Goal: Obtain resource: Download file/media

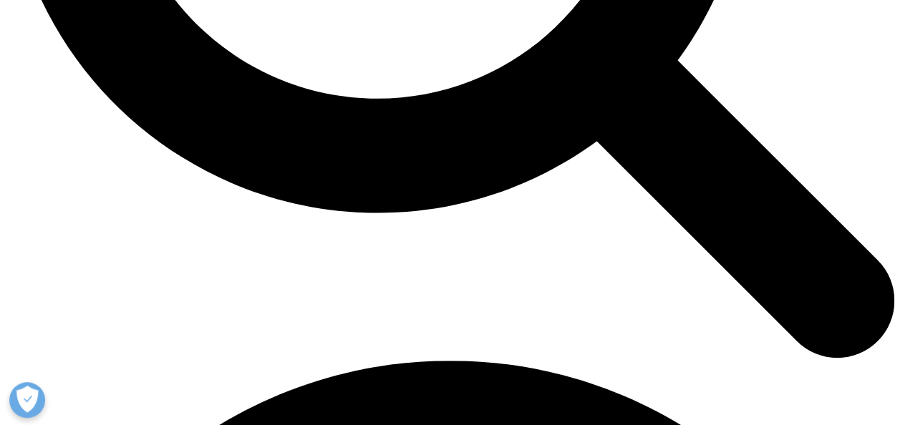
scroll to position [1466, 0]
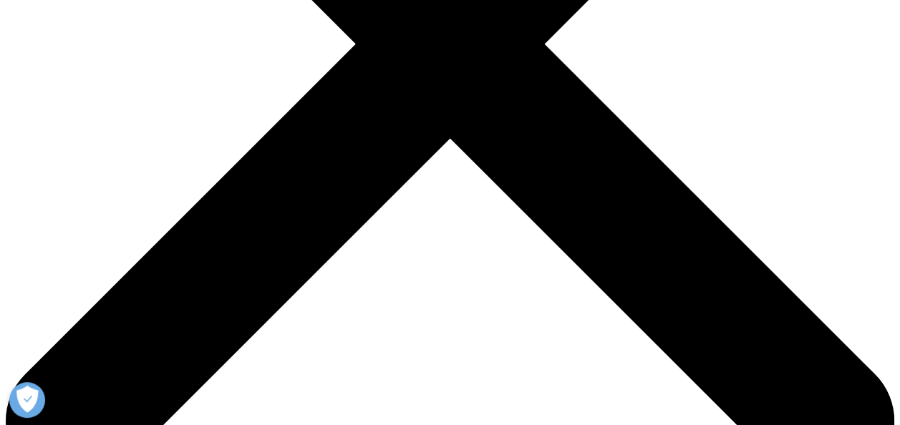
scroll to position [427, 0]
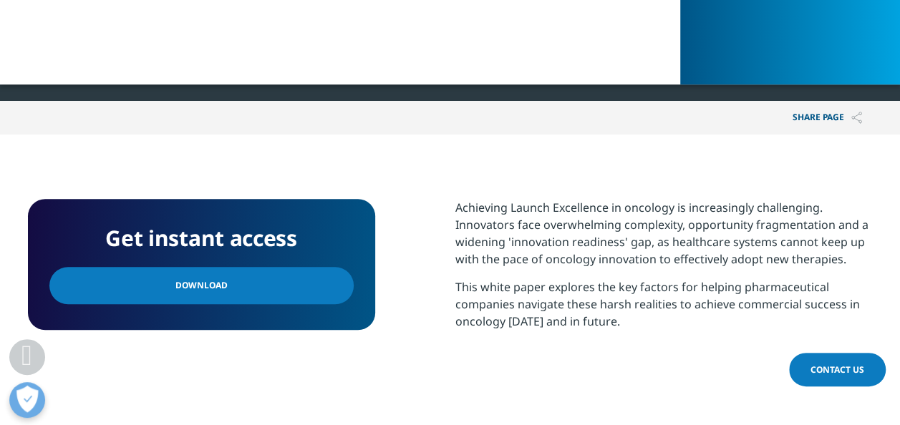
click at [203, 270] on link "Download" at bounding box center [201, 285] width 304 height 37
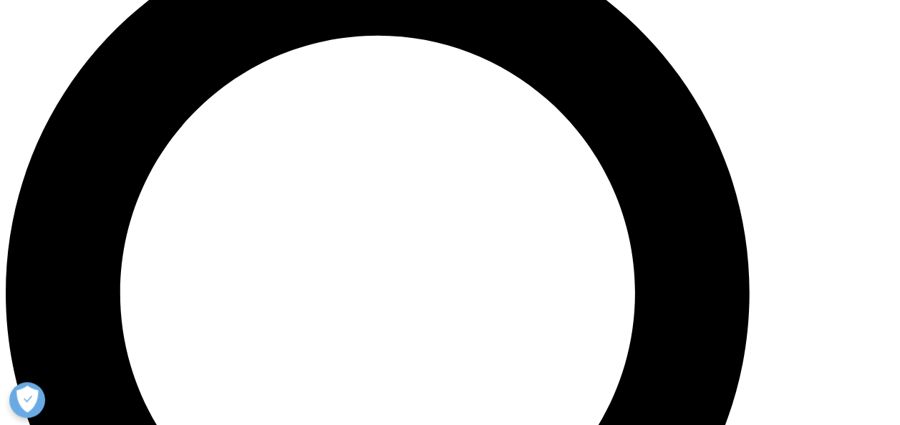
scroll to position [997, 0]
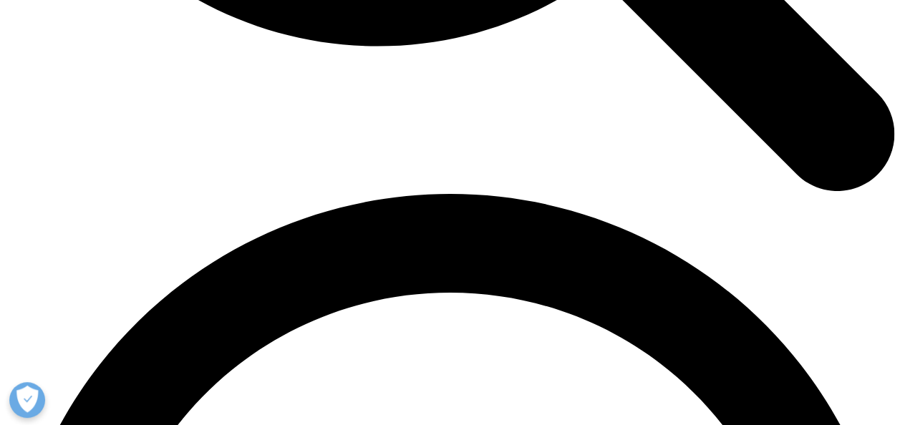
scroll to position [1555, 0]
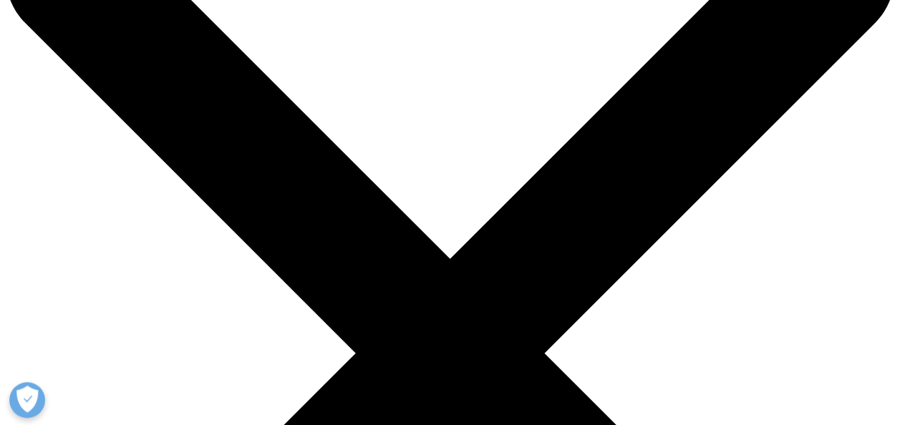
scroll to position [95, 0]
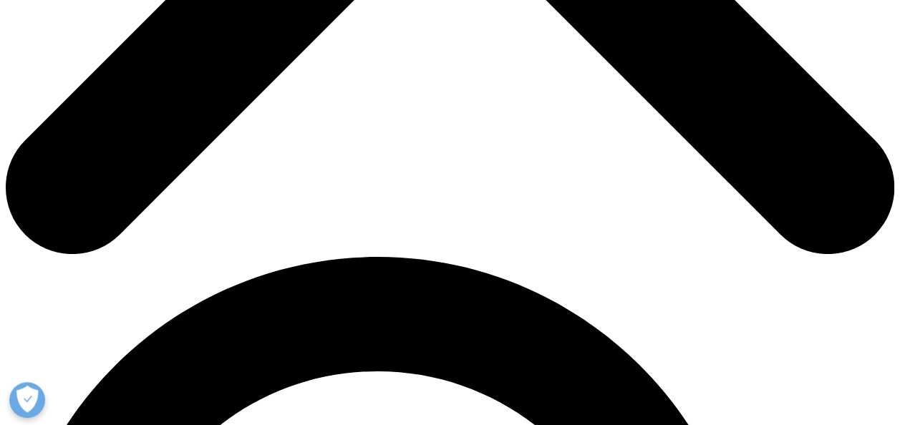
scroll to position [637, 0]
